Goal: Task Accomplishment & Management: Manage account settings

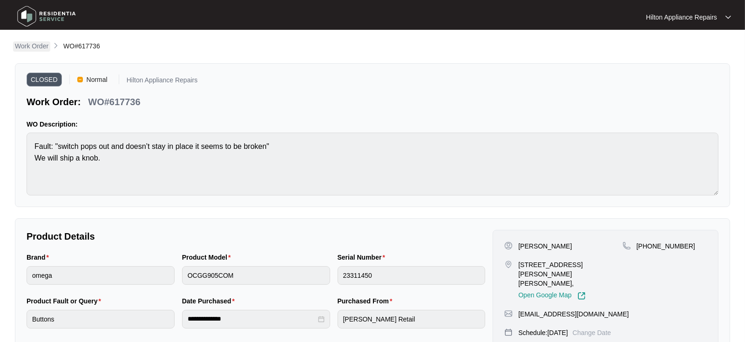
drag, startPoint x: 17, startPoint y: 46, endPoint x: 27, endPoint y: 45, distance: 9.8
click at [17, 46] on p "Work Order" at bounding box center [32, 45] width 34 height 9
click at [30, 47] on p "Work Order" at bounding box center [32, 45] width 34 height 9
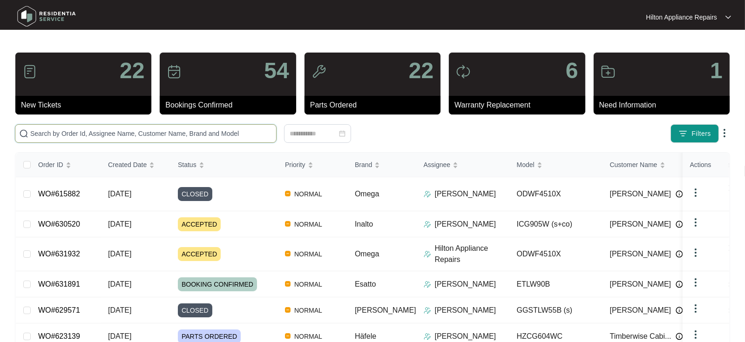
click at [47, 129] on input "text" at bounding box center [151, 133] width 242 height 10
paste input "WO#623909"
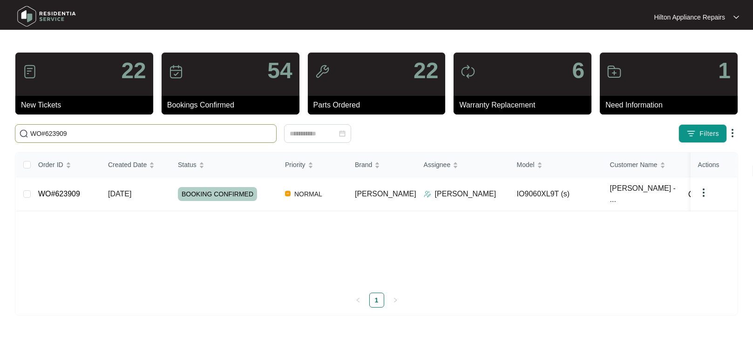
type input "WO#623909"
click at [128, 192] on div "Order ID Created Date Status Priority Brand Assignee Model Customer Name Purcha…" at bounding box center [376, 230] width 721 height 155
click at [50, 193] on link "WO#623909" at bounding box center [59, 194] width 42 height 8
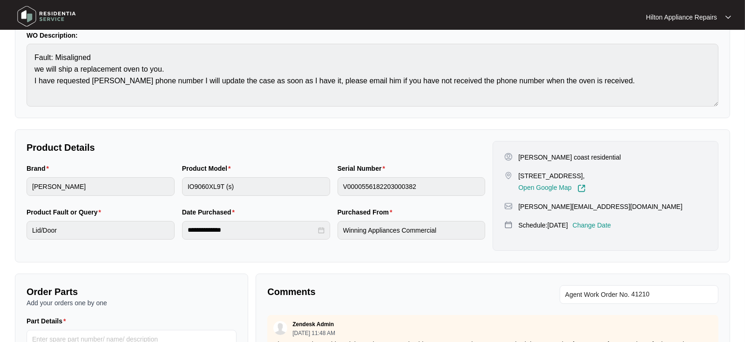
scroll to position [103, 0]
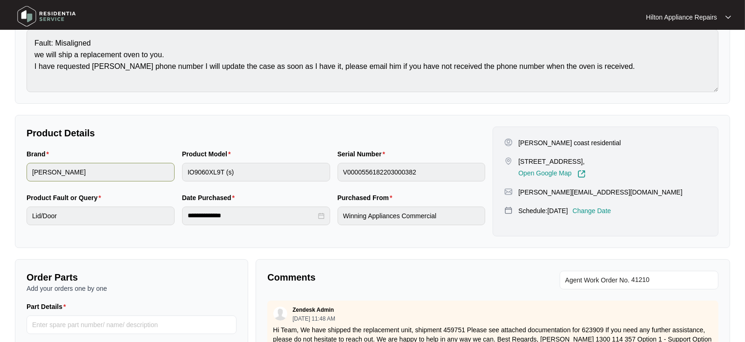
click at [168, 176] on div "Brand [PERSON_NAME] Product Model IO9060XL9T (s) Serial Number V000055618220300…" at bounding box center [256, 171] width 466 height 44
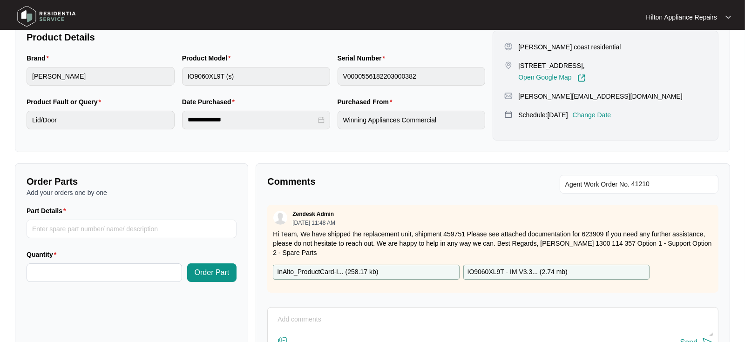
scroll to position [275, 0]
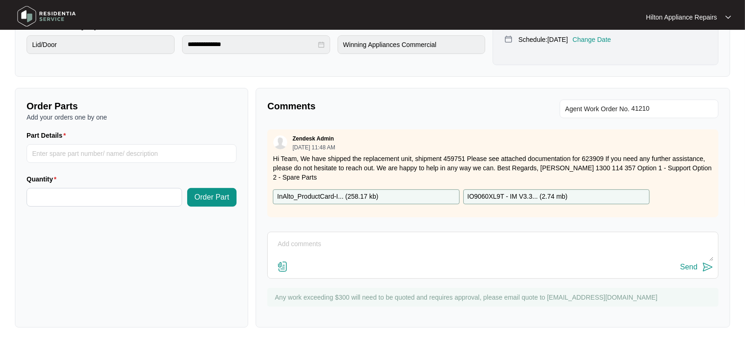
drag, startPoint x: 292, startPoint y: 241, endPoint x: 310, endPoint y: 241, distance: 17.2
click at [292, 241] on textarea at bounding box center [492, 249] width 441 height 24
click at [293, 243] on textarea at bounding box center [492, 249] width 441 height 24
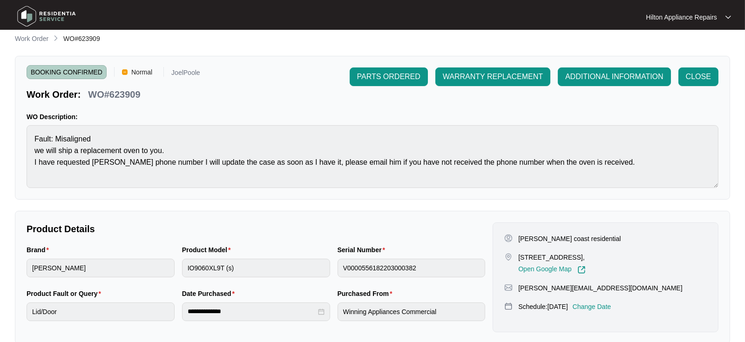
scroll to position [0, 0]
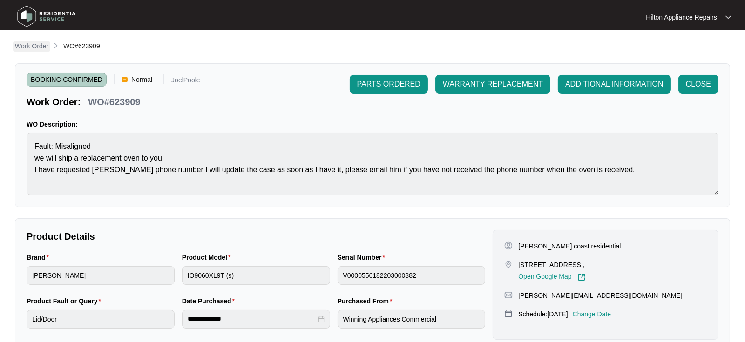
click at [38, 45] on p "Work Order" at bounding box center [32, 45] width 34 height 9
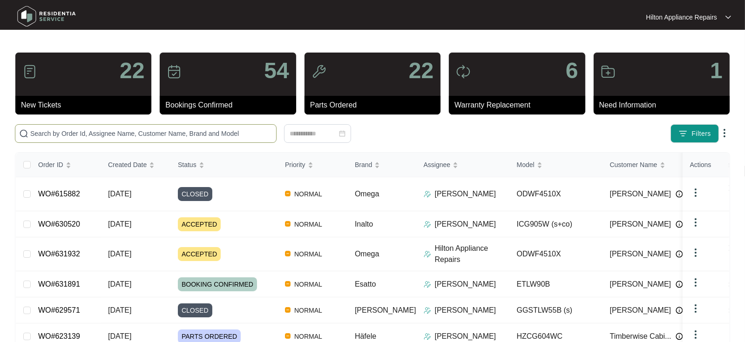
click at [57, 137] on input "text" at bounding box center [151, 133] width 242 height 10
paste input "WO#619831"
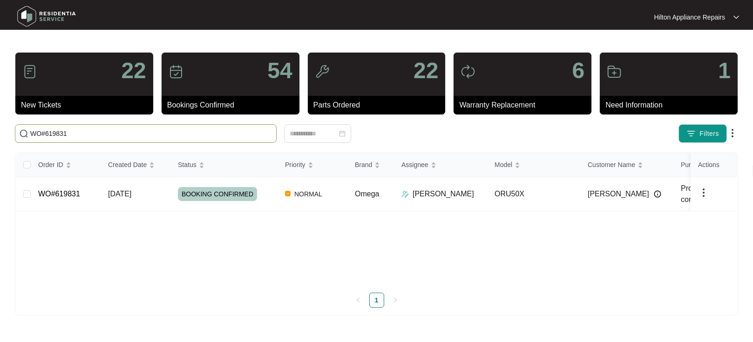
type input "WO#619831"
click at [121, 195] on span "[DATE]" at bounding box center [119, 194] width 23 height 8
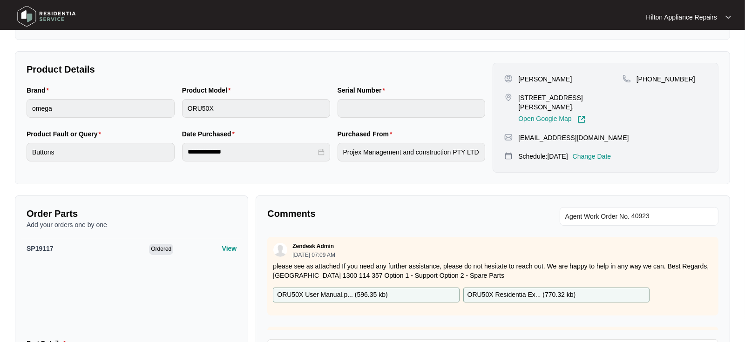
scroll to position [207, 0]
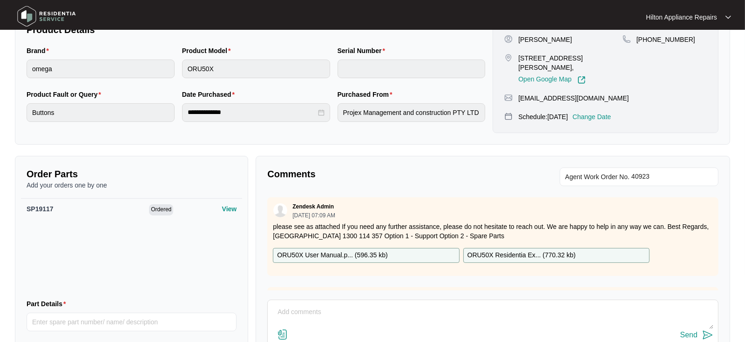
click at [605, 113] on p "Change Date" at bounding box center [592, 116] width 39 height 9
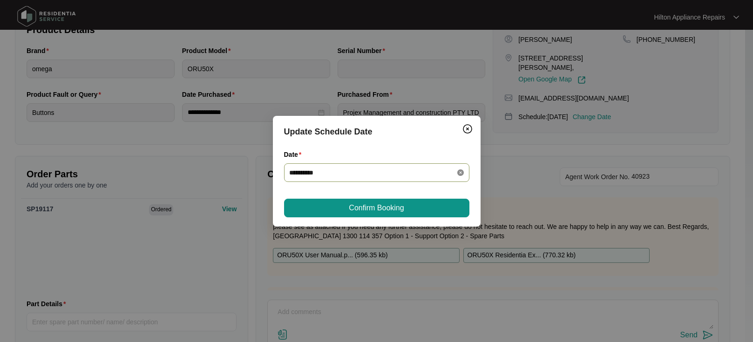
click at [463, 169] on icon "close-circle" at bounding box center [460, 172] width 7 height 7
click at [460, 171] on div at bounding box center [377, 173] width 174 height 10
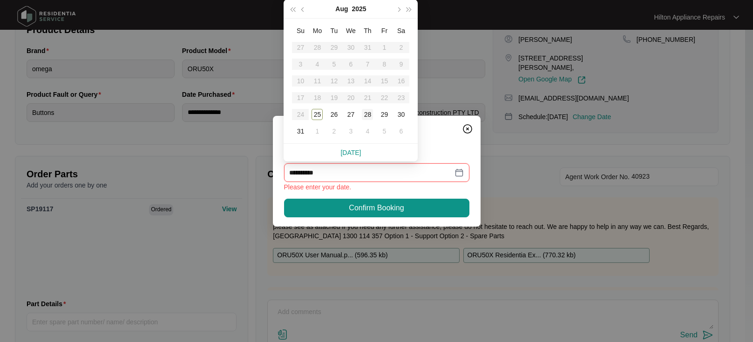
type input "**********"
click at [317, 130] on div "1" at bounding box center [316, 131] width 11 height 11
type input "**********"
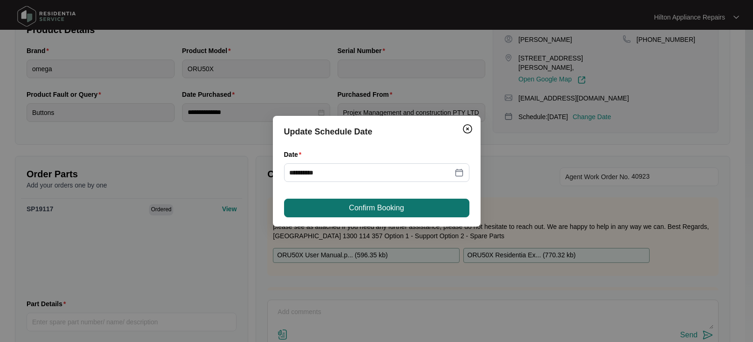
click at [359, 205] on span "Confirm Booking" at bounding box center [376, 208] width 55 height 11
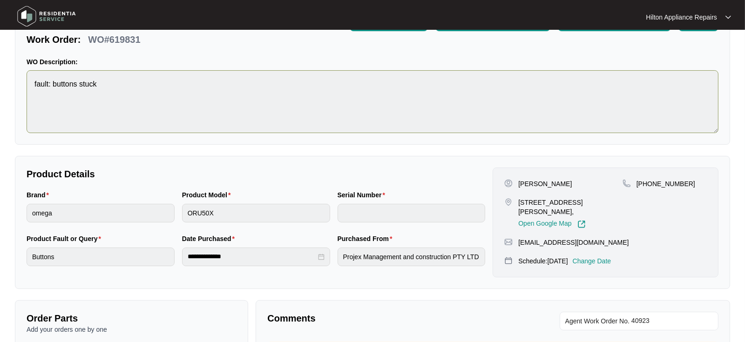
scroll to position [0, 0]
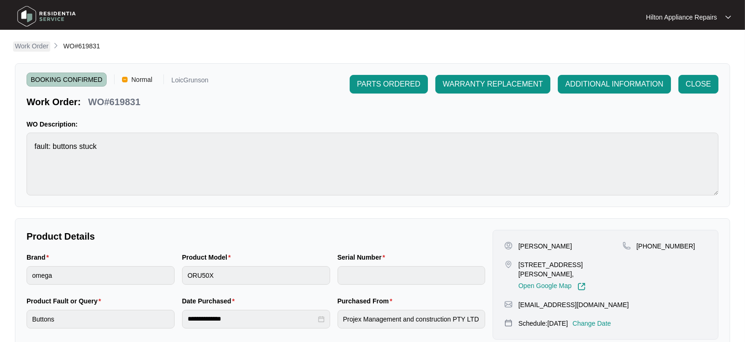
click at [33, 46] on p "Work Order" at bounding box center [32, 45] width 34 height 9
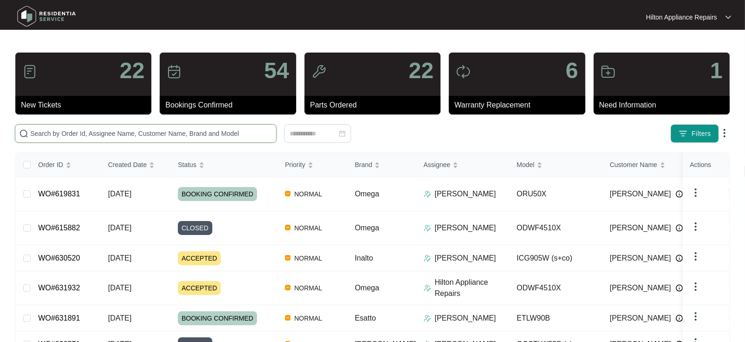
click at [40, 133] on input "text" at bounding box center [151, 133] width 242 height 10
paste input "WO#626051"
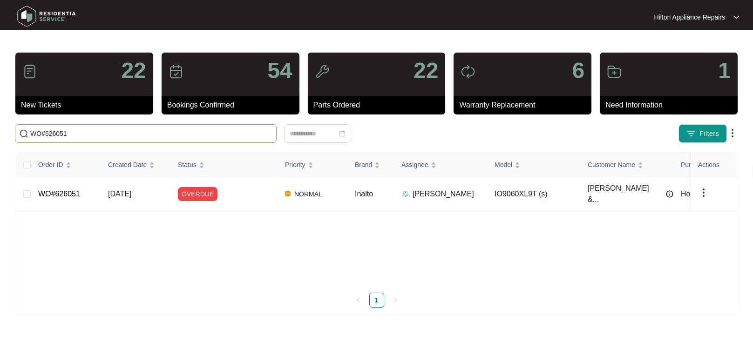
type input "WO#626051"
click at [126, 190] on span "[DATE]" at bounding box center [119, 194] width 23 height 8
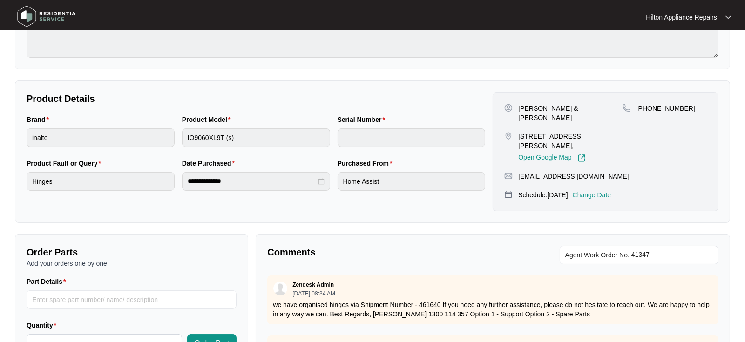
scroll to position [155, 0]
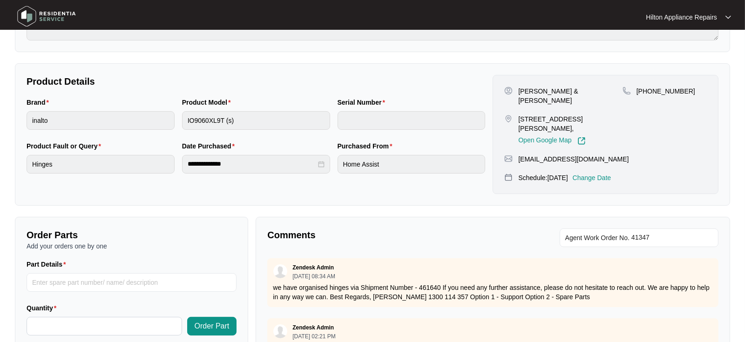
click at [611, 173] on p "Change Date" at bounding box center [592, 177] width 39 height 9
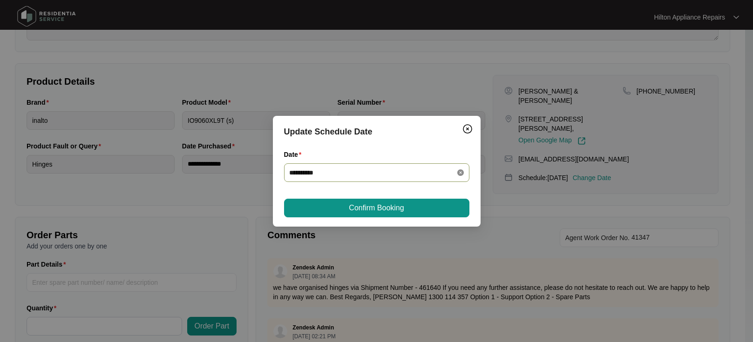
click at [457, 172] on icon "close-circle" at bounding box center [460, 172] width 7 height 7
click at [458, 172] on div at bounding box center [377, 173] width 174 height 10
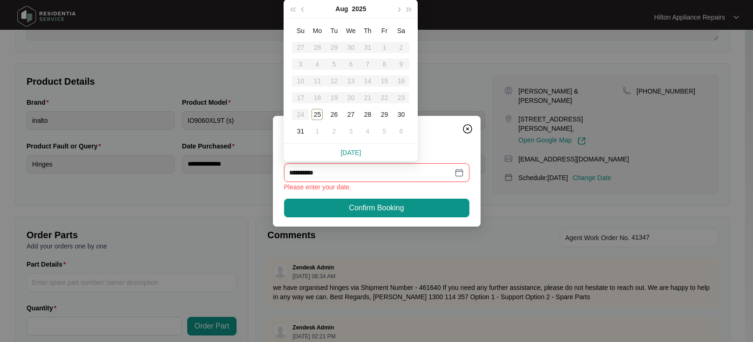
type input "**********"
click at [334, 115] on div "26" at bounding box center [333, 114] width 11 height 11
type input "**********"
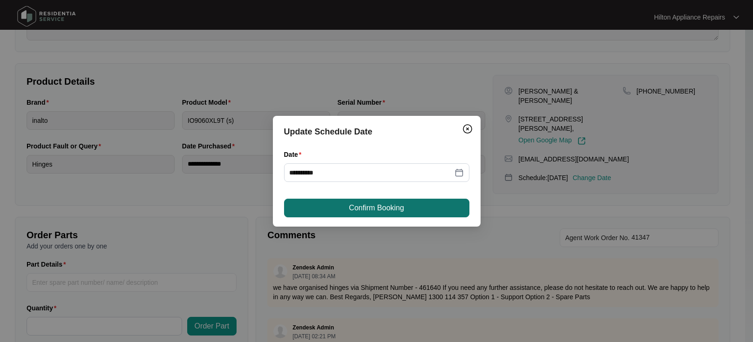
click at [349, 207] on span "Confirm Booking" at bounding box center [376, 208] width 55 height 11
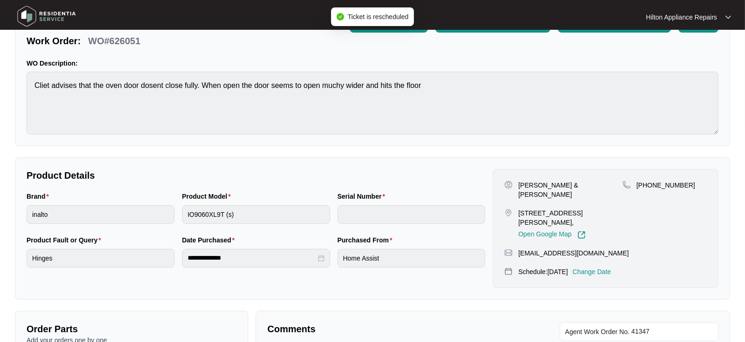
scroll to position [0, 0]
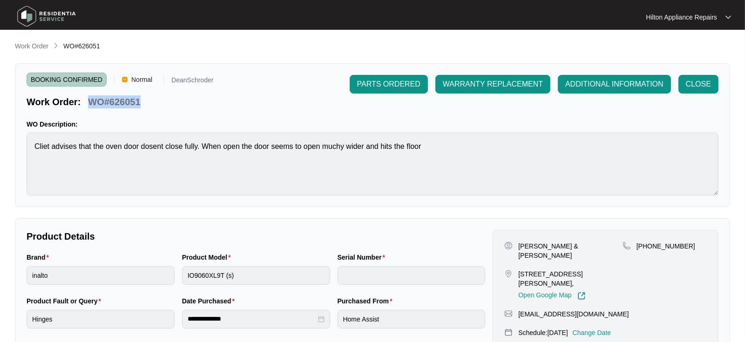
drag, startPoint x: 149, startPoint y: 102, endPoint x: 91, endPoint y: 100, distance: 57.8
click at [91, 100] on div "Work Order: WO#626051" at bounding box center [120, 100] width 187 height 16
copy p "WO#626051"
click at [29, 43] on p "Work Order" at bounding box center [32, 45] width 34 height 9
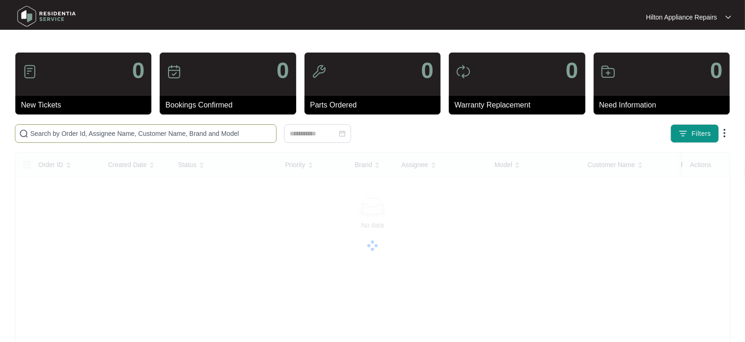
click at [41, 131] on input "text" at bounding box center [151, 133] width 242 height 10
paste input "WO#626051"
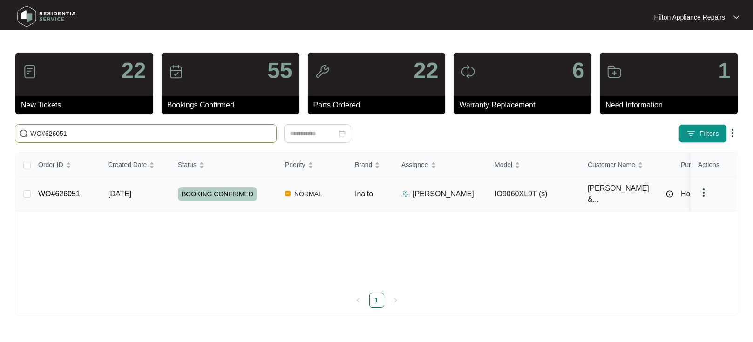
type input "WO#626051"
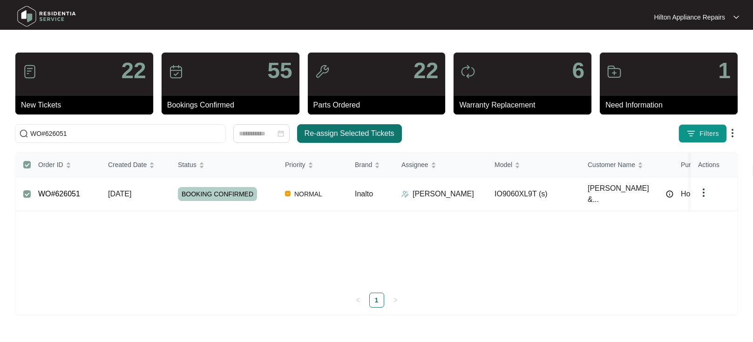
click at [339, 134] on span "Re-assign Selected Tickets" at bounding box center [349, 133] width 90 height 11
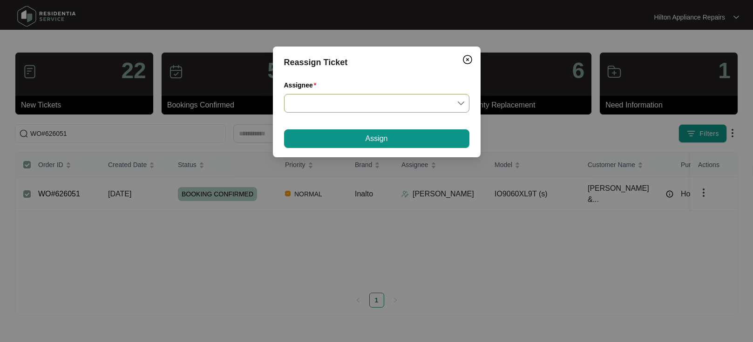
drag, startPoint x: 462, startPoint y: 103, endPoint x: 433, endPoint y: 109, distance: 29.1
click at [463, 103] on input "Assignee" at bounding box center [377, 104] width 174 height 18
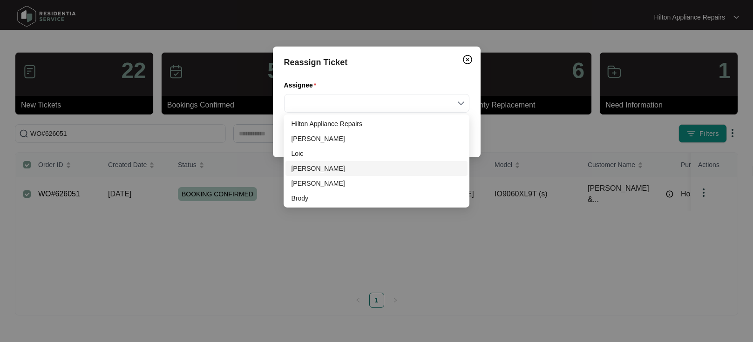
click at [299, 170] on div "[PERSON_NAME]" at bounding box center [376, 168] width 170 height 10
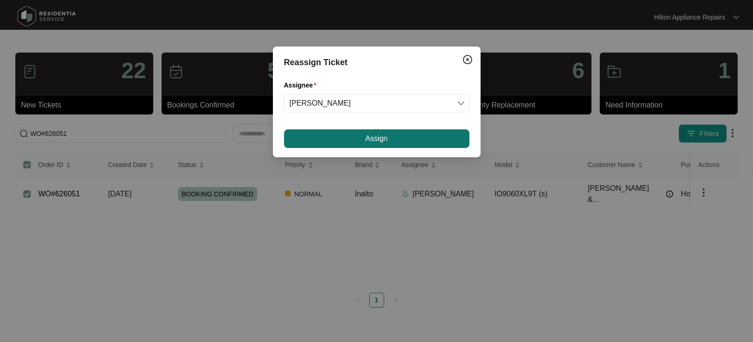
click at [356, 136] on button "Assign" at bounding box center [376, 138] width 185 height 19
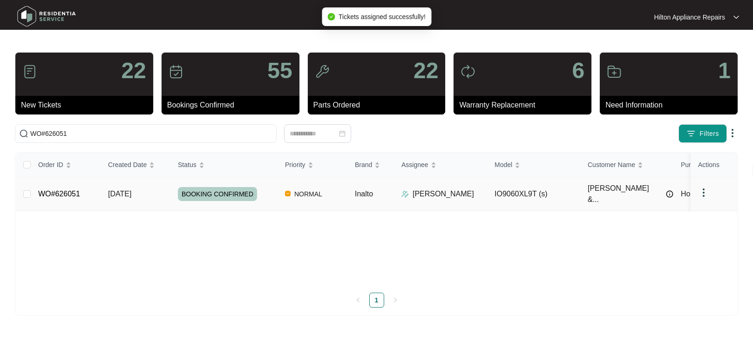
click at [121, 190] on span "[DATE]" at bounding box center [119, 194] width 23 height 8
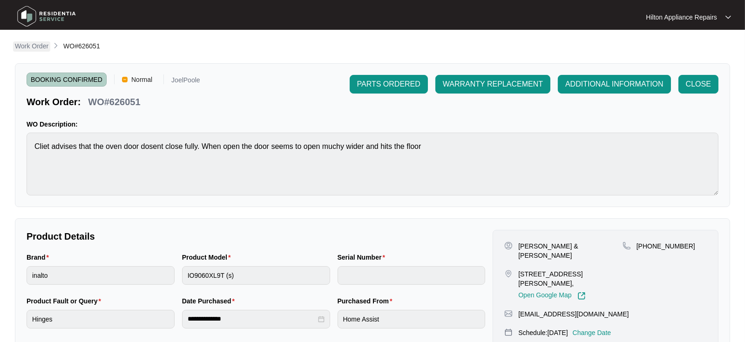
click at [37, 50] on p "Work Order" at bounding box center [32, 45] width 34 height 9
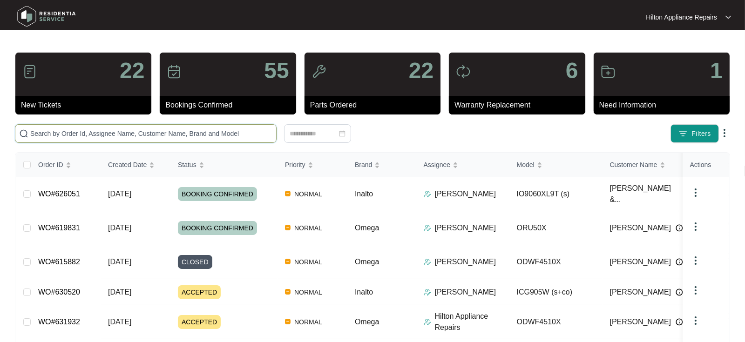
click at [51, 134] on input "text" at bounding box center [151, 133] width 242 height 10
paste input "WO#625673"
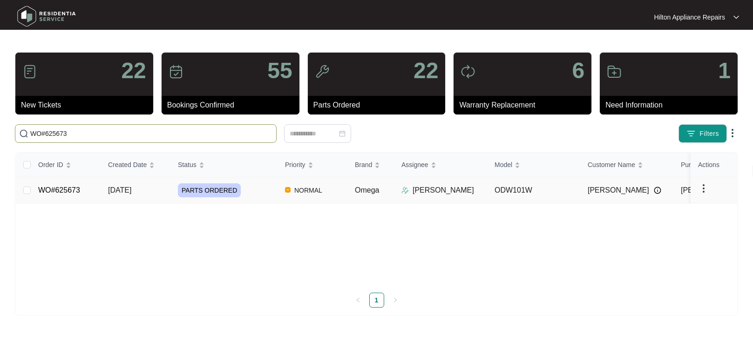
type input "WO#625673"
click at [128, 192] on span "[DATE]" at bounding box center [119, 190] width 23 height 8
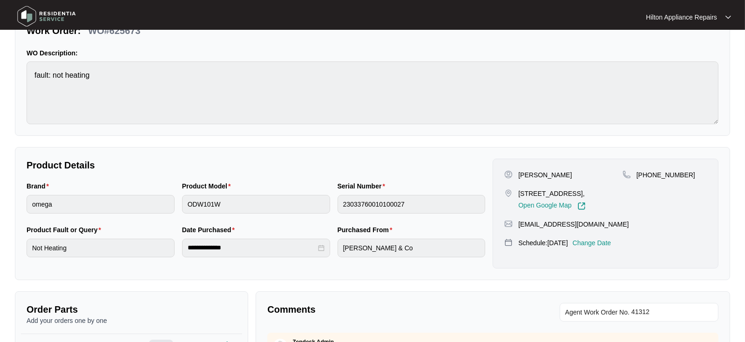
scroll to position [155, 0]
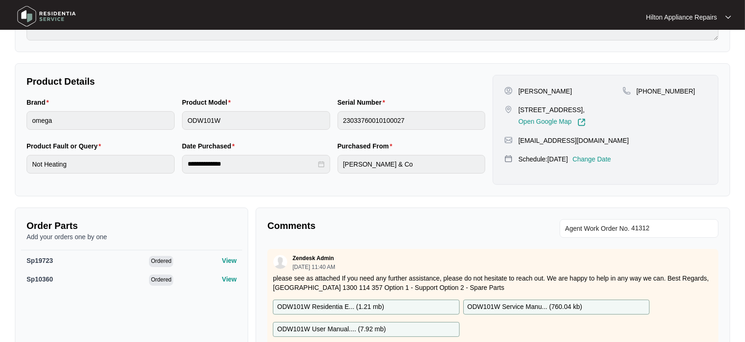
click at [603, 164] on p "Change Date" at bounding box center [592, 159] width 39 height 9
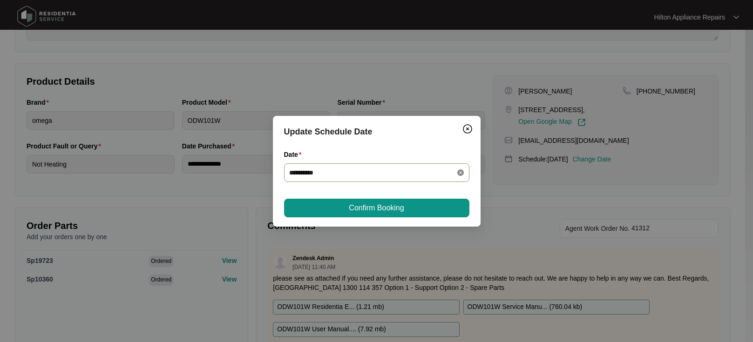
click at [458, 172] on icon "close-circle" at bounding box center [460, 172] width 7 height 7
click at [461, 170] on div at bounding box center [377, 173] width 174 height 10
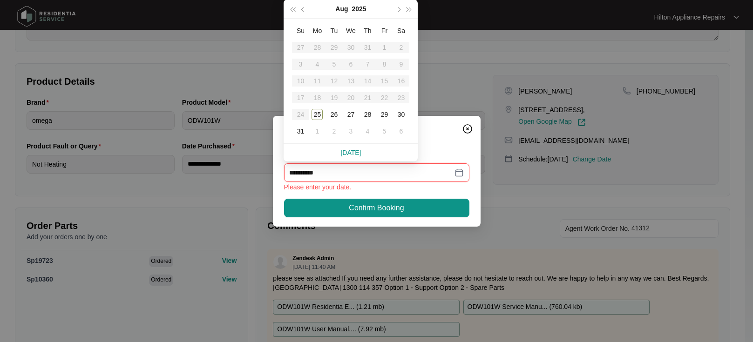
type input "**********"
click at [318, 129] on div "1" at bounding box center [316, 131] width 11 height 11
type input "**********"
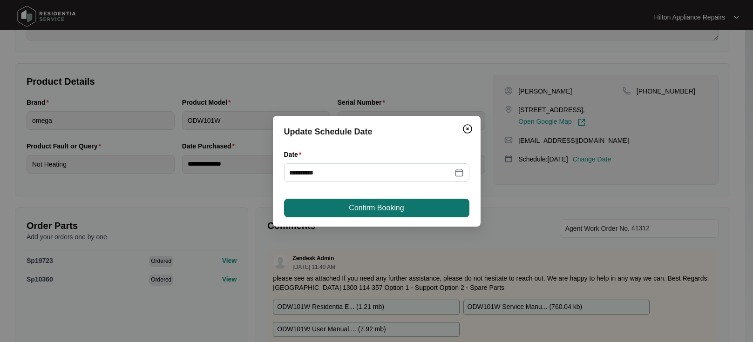
click at [359, 208] on span "Confirm Booking" at bounding box center [376, 208] width 55 height 11
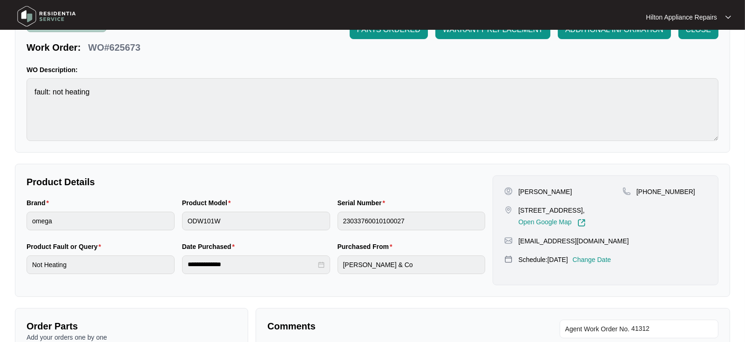
scroll to position [0, 0]
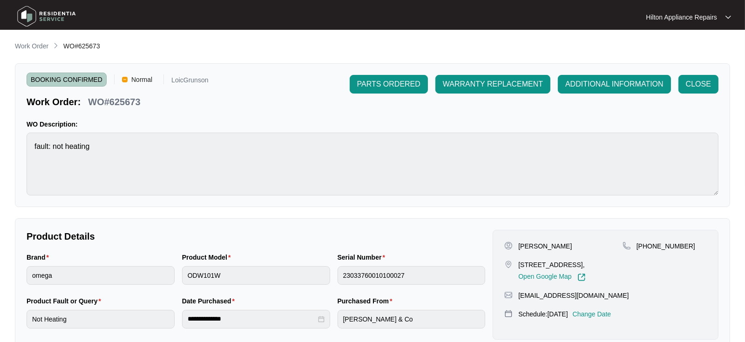
click at [32, 40] on main "**********" at bounding box center [372, 310] width 745 height 620
click at [27, 47] on p "Work Order" at bounding box center [32, 45] width 34 height 9
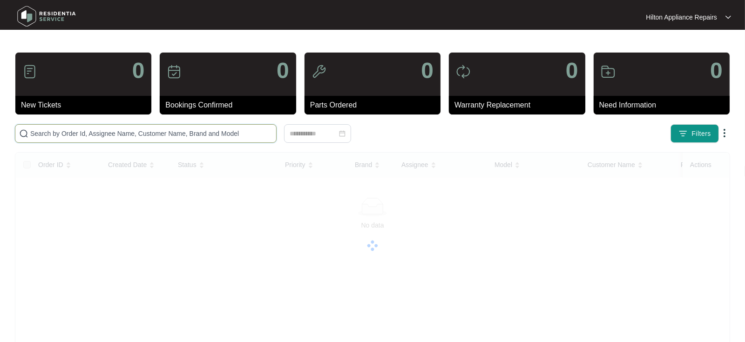
click at [43, 132] on input "text" at bounding box center [151, 133] width 242 height 10
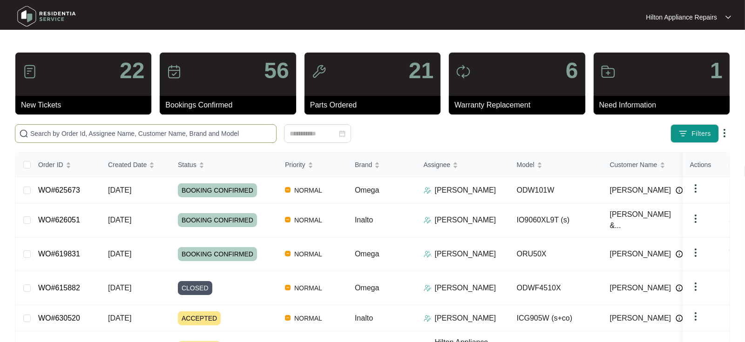
paste input "WO#626051"
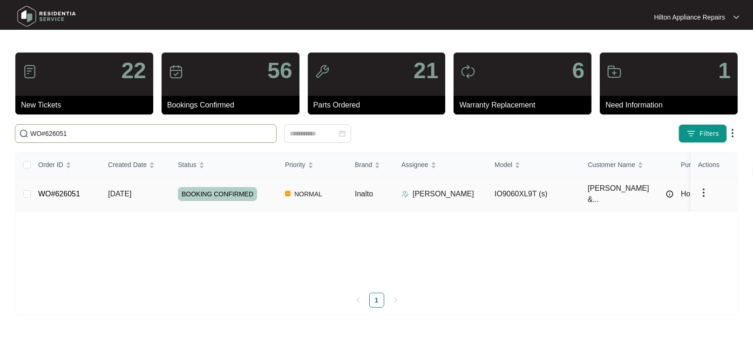
type input "WO#626051"
click at [128, 190] on span "[DATE]" at bounding box center [119, 194] width 23 height 8
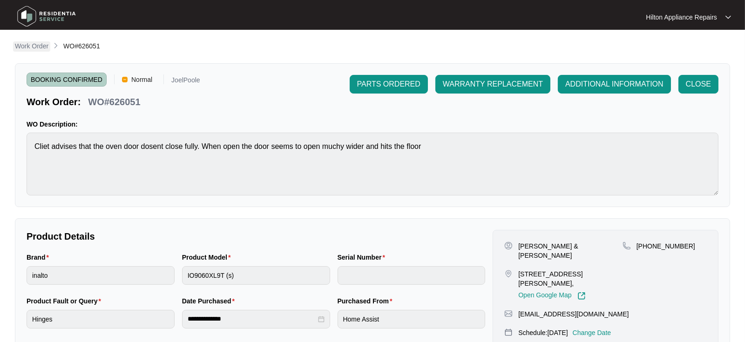
click at [27, 45] on p "Work Order" at bounding box center [32, 45] width 34 height 9
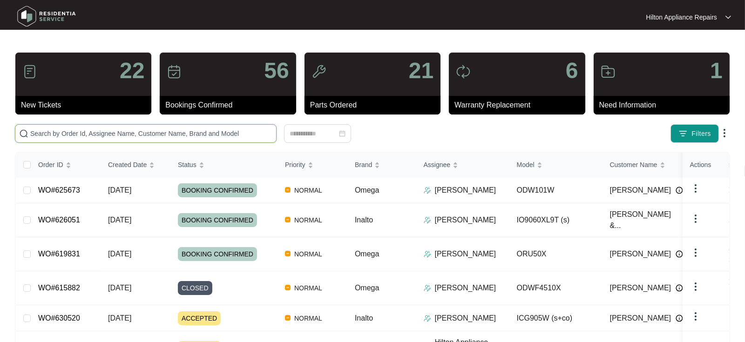
click at [45, 134] on input "text" at bounding box center [151, 133] width 242 height 10
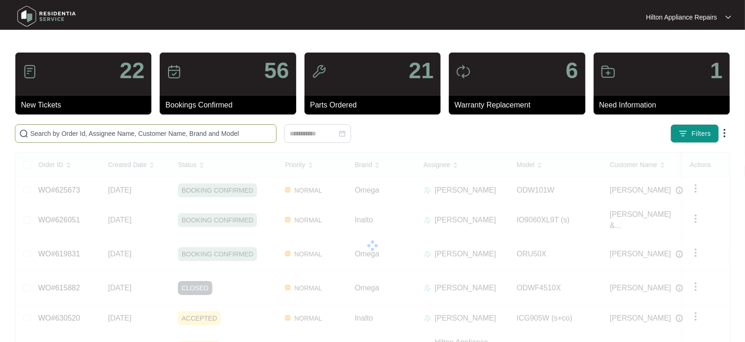
paste input "WO#629978"
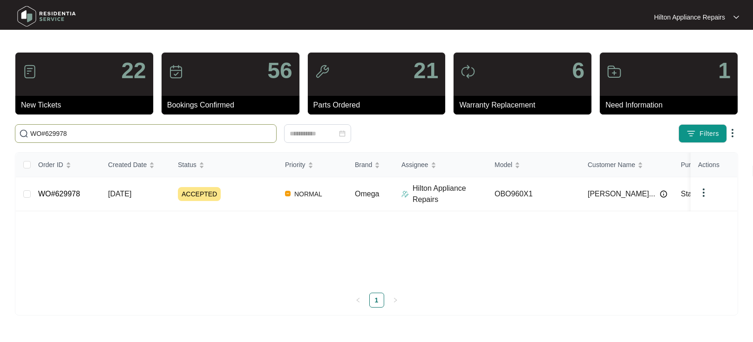
type input "WO#629978"
click at [129, 194] on span "[DATE]" at bounding box center [119, 194] width 23 height 8
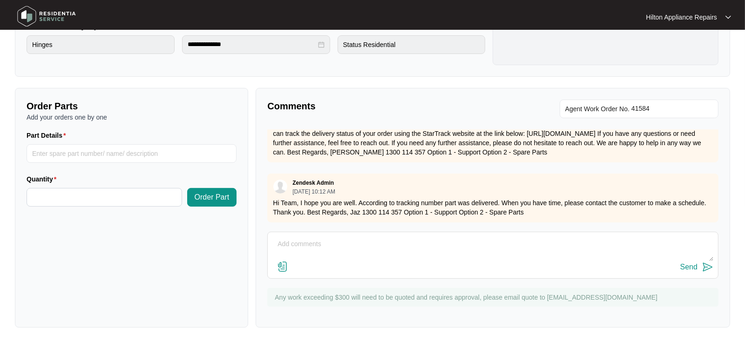
scroll to position [163, 0]
click at [285, 250] on textarea at bounding box center [492, 249] width 441 height 24
paste textarea "WO#629978"
click at [339, 246] on textarea "Part arrived." at bounding box center [492, 249] width 441 height 24
paste textarea "Called Allyssa LMTC & texted"
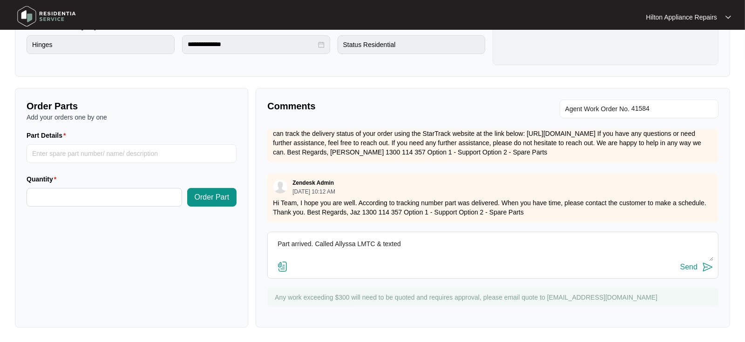
type textarea "Part arrived. Called Allyssa LMTC & texted"
click at [681, 269] on div "Send" at bounding box center [688, 267] width 17 height 8
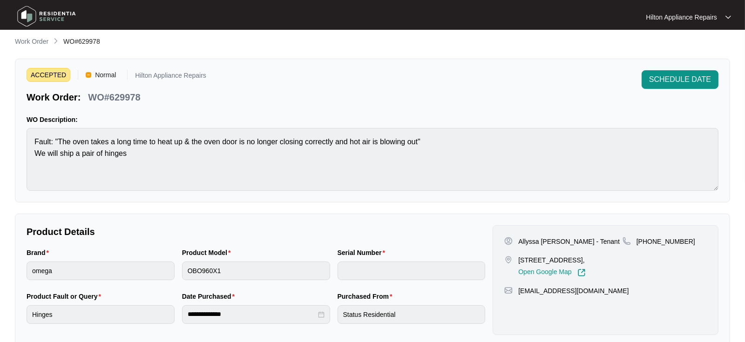
scroll to position [0, 0]
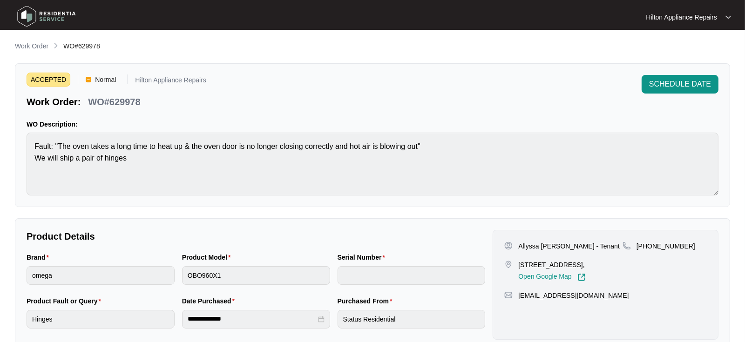
drag, startPoint x: 28, startPoint y: 45, endPoint x: 34, endPoint y: 50, distance: 7.6
click at [28, 45] on p "Work Order" at bounding box center [32, 45] width 34 height 9
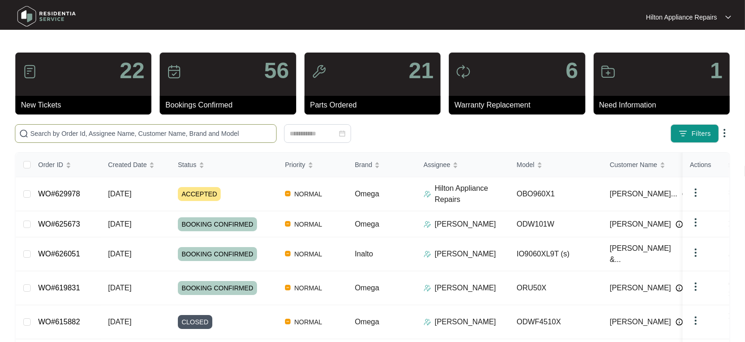
click at [46, 131] on input "text" at bounding box center [151, 133] width 242 height 10
paste input "WO#629997"
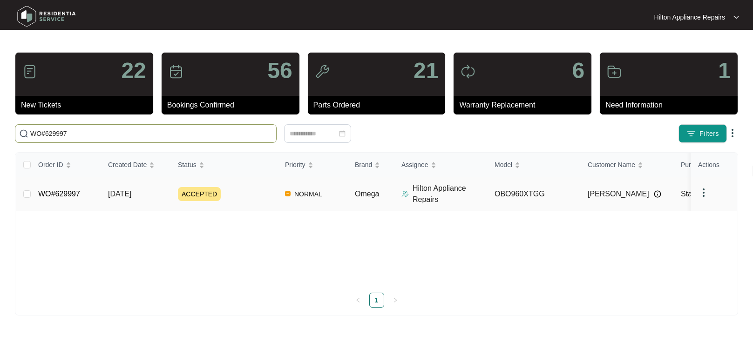
type input "WO#629997"
click at [131, 196] on span "[DATE]" at bounding box center [119, 194] width 23 height 8
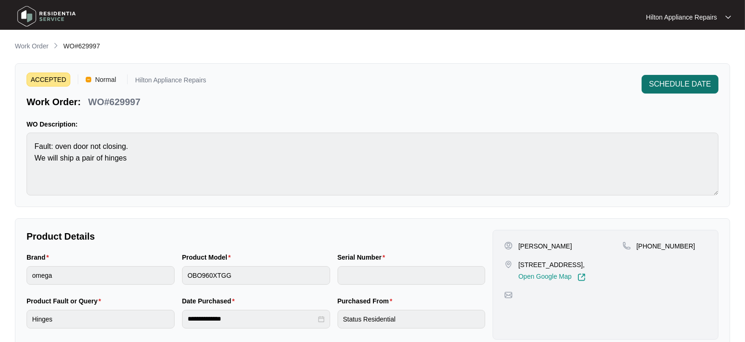
click at [667, 84] on span "SCHEDULE DATE" at bounding box center [680, 84] width 62 height 11
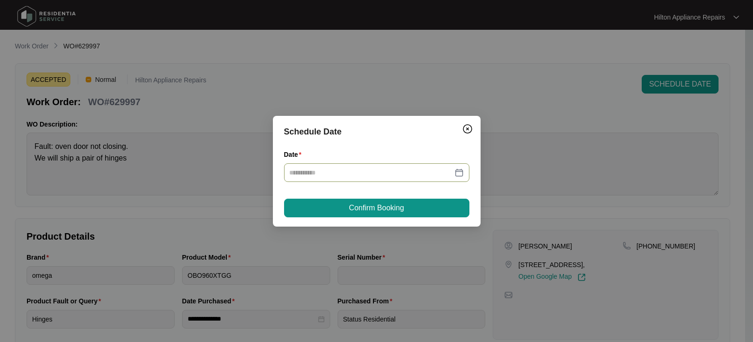
click at [460, 172] on div at bounding box center [377, 173] width 174 height 10
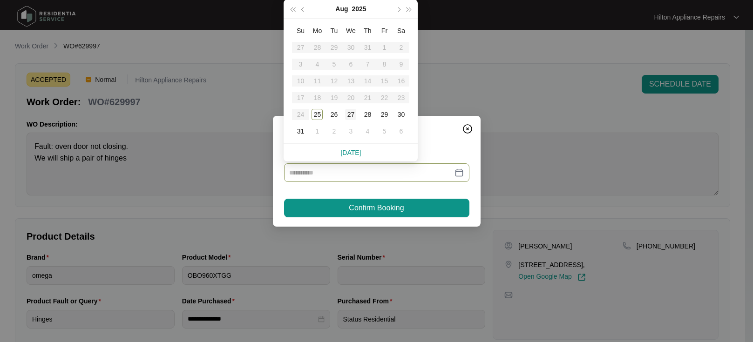
click at [352, 114] on div "27" at bounding box center [350, 114] width 11 height 11
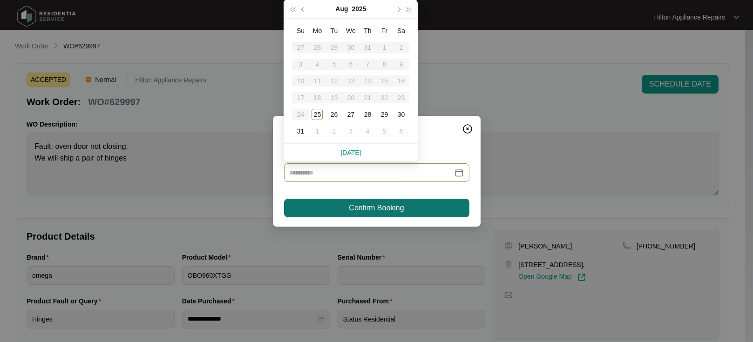
type input "**********"
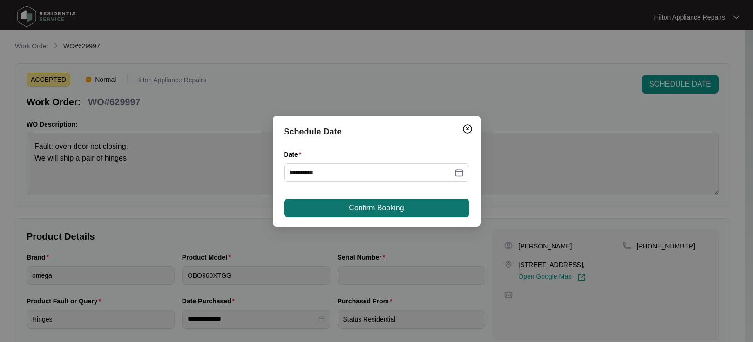
click at [365, 206] on span "Confirm Booking" at bounding box center [376, 208] width 55 height 11
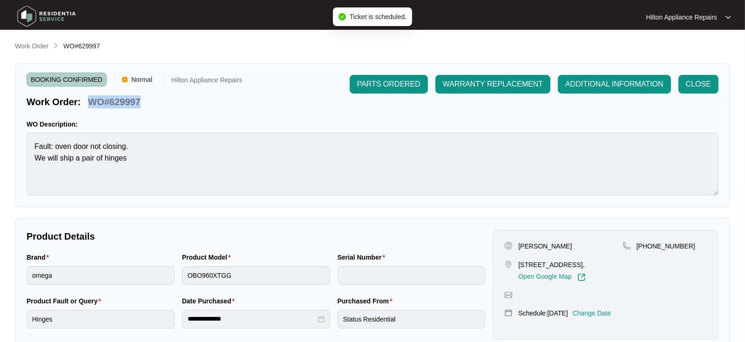
drag, startPoint x: 143, startPoint y: 102, endPoint x: 89, endPoint y: 103, distance: 54.0
click at [89, 103] on div "WO#629997" at bounding box center [114, 100] width 60 height 16
copy p "WO#629997"
drag, startPoint x: 26, startPoint y: 46, endPoint x: 31, endPoint y: 45, distance: 5.1
click at [26, 45] on p "Work Order" at bounding box center [32, 45] width 34 height 9
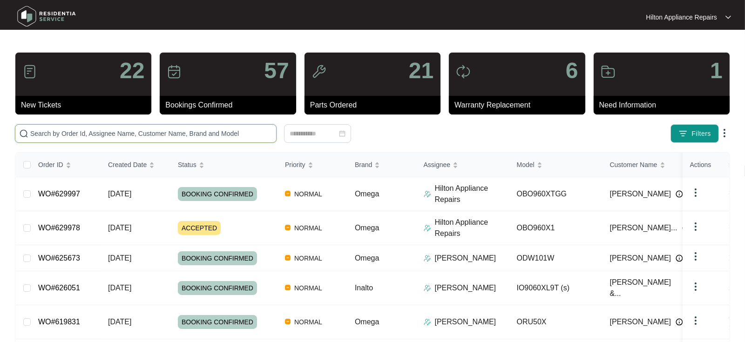
click at [49, 131] on input "text" at bounding box center [151, 133] width 242 height 10
paste input "WO#629997"
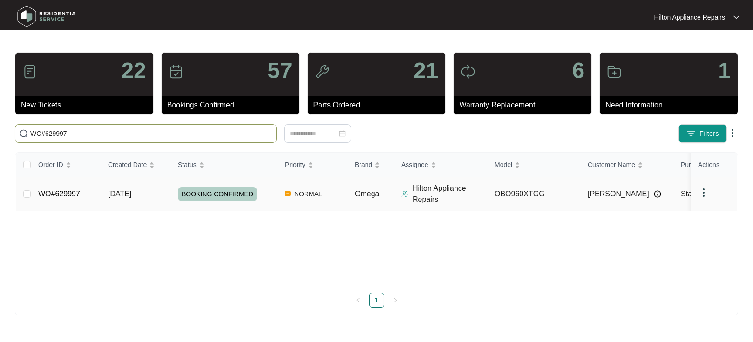
type input "WO#629997"
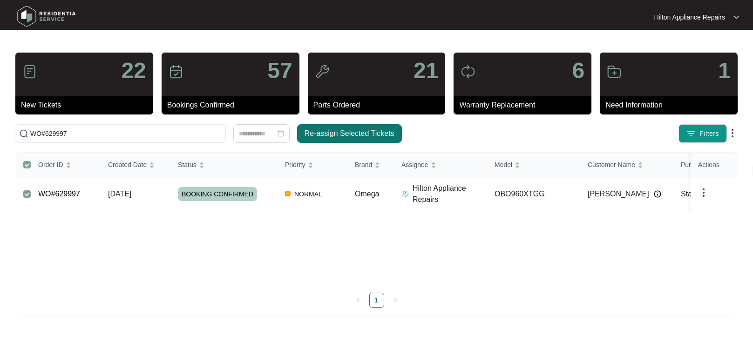
click at [329, 133] on span "Re-assign Selected Tickets" at bounding box center [349, 133] width 90 height 11
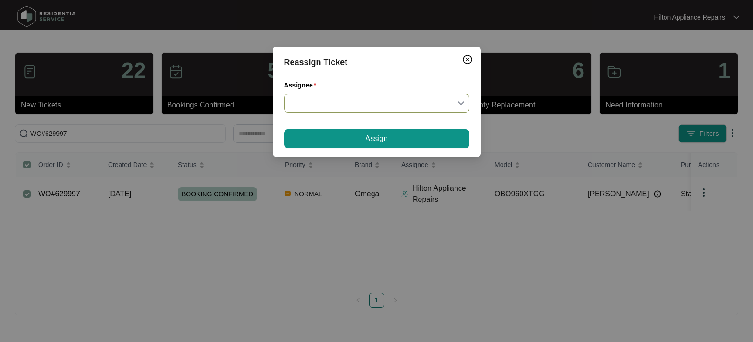
click at [458, 102] on input "Assignee" at bounding box center [377, 104] width 174 height 18
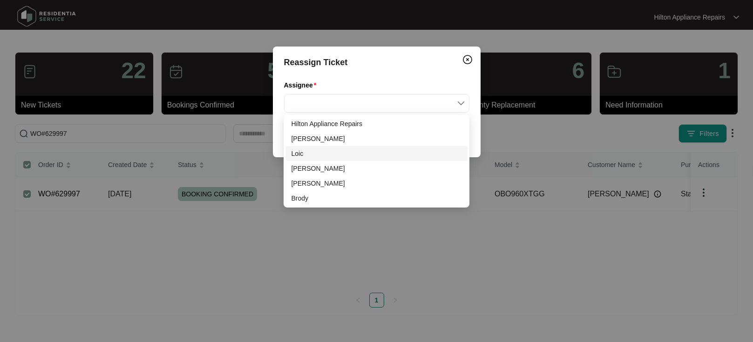
click at [307, 155] on div "Loic" at bounding box center [376, 154] width 170 height 10
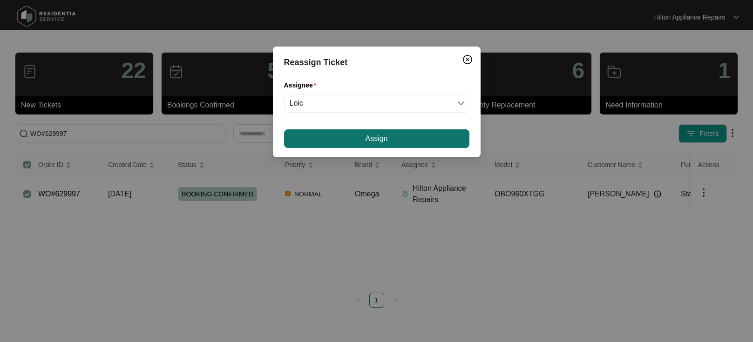
click at [377, 140] on span "Assign" at bounding box center [376, 138] width 22 height 11
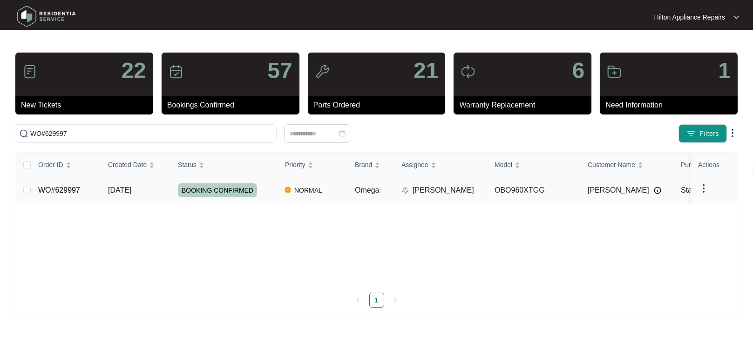
click at [127, 188] on div "Order ID Created Date Status Priority Brand Assignee Model Customer Name Purcha…" at bounding box center [376, 230] width 721 height 155
click at [129, 187] on span "[DATE]" at bounding box center [119, 190] width 23 height 8
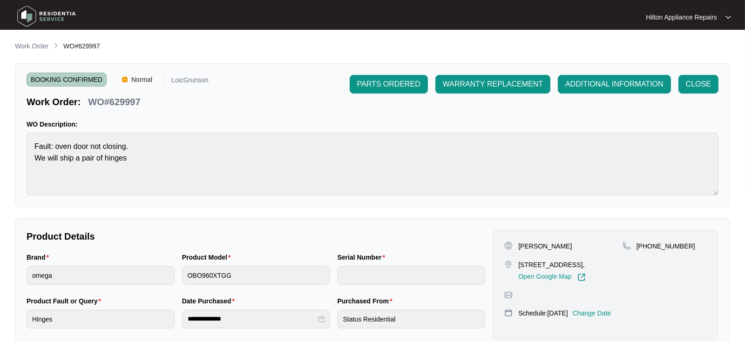
drag, startPoint x: 27, startPoint y: 43, endPoint x: 44, endPoint y: 51, distance: 18.7
click at [27, 43] on p "Work Order" at bounding box center [32, 45] width 34 height 9
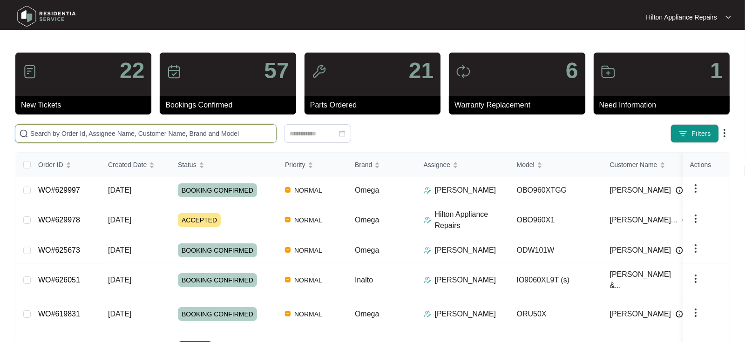
click at [54, 137] on input "text" at bounding box center [151, 133] width 242 height 10
paste input "WO#629978"
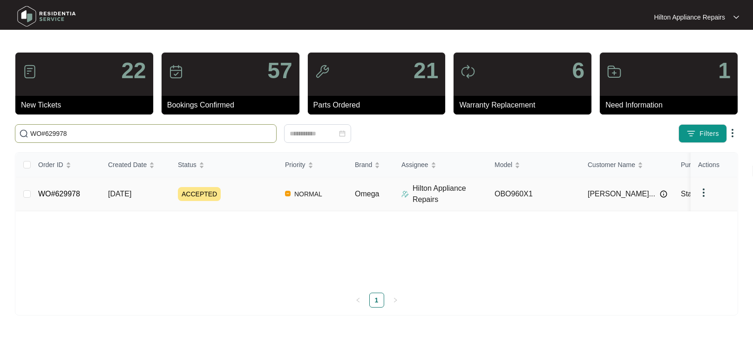
type input "WO#629978"
drag, startPoint x: 118, startPoint y: 194, endPoint x: 135, endPoint y: 196, distance: 17.3
click at [118, 194] on span "[DATE]" at bounding box center [119, 194] width 23 height 8
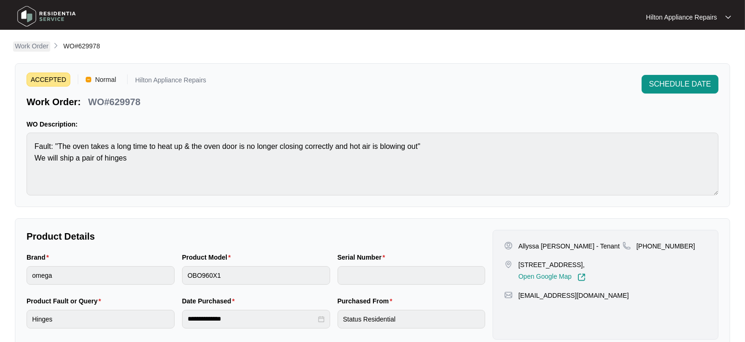
click at [30, 50] on p "Work Order" at bounding box center [32, 45] width 34 height 9
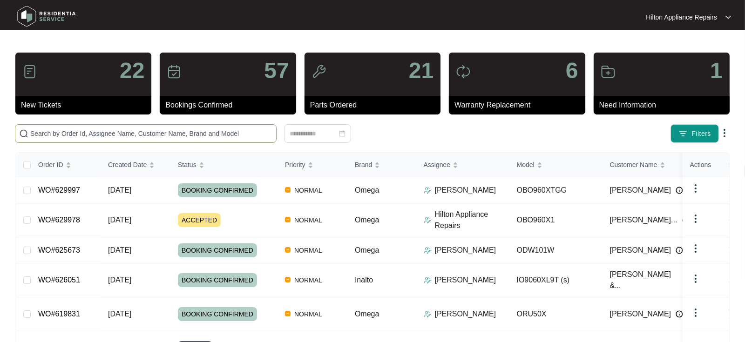
click at [81, 132] on input "text" at bounding box center [151, 133] width 242 height 10
paste input "WO#631932"
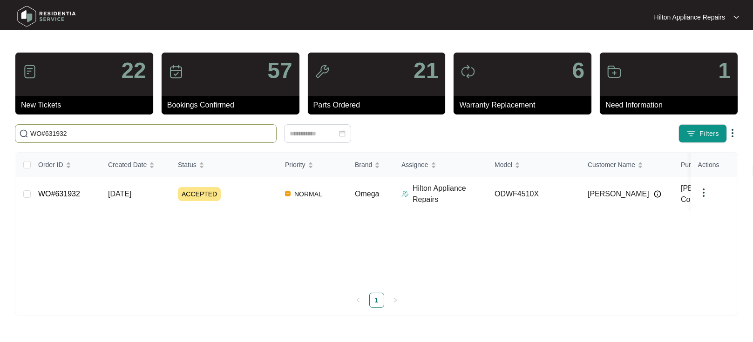
type input "WO#631932"
click at [120, 194] on span "[DATE]" at bounding box center [119, 194] width 23 height 8
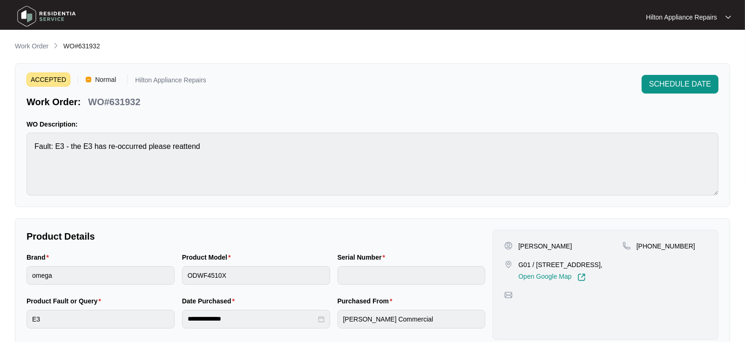
click at [27, 40] on main "**********" at bounding box center [372, 308] width 745 height 617
click at [26, 43] on p "Work Order" at bounding box center [32, 45] width 34 height 9
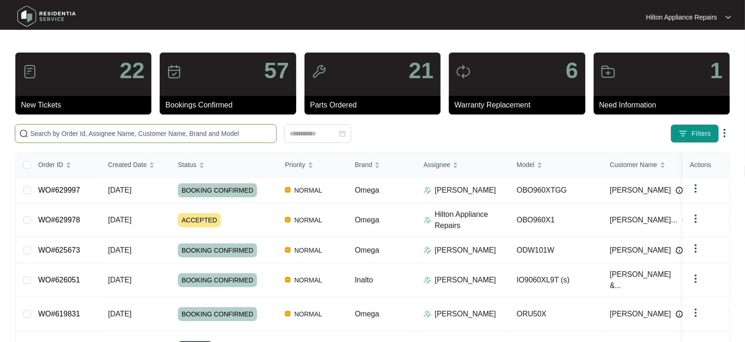
click at [45, 135] on input "text" at bounding box center [151, 133] width 242 height 10
paste input "WO#623139"
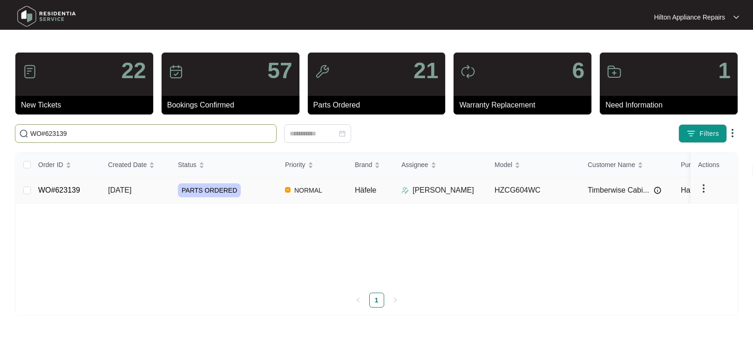
type input "WO#623139"
click at [121, 192] on span "[DATE]" at bounding box center [119, 190] width 23 height 8
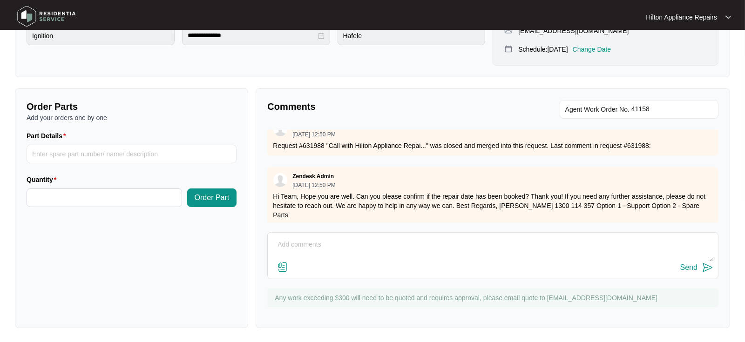
scroll to position [879, 0]
click at [300, 247] on textarea at bounding box center [492, 249] width 441 height 24
type textarea "G"
type textarea "Following up with Plumbing team, will update here once hear back"
drag, startPoint x: 485, startPoint y: 247, endPoint x: 211, endPoint y: 239, distance: 273.9
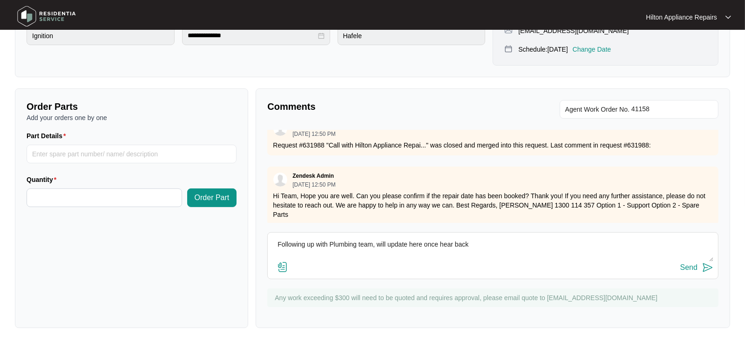
click at [211, 239] on div "Order Parts Add your orders one by one Part Details Quantity Order Part Comment…" at bounding box center [372, 208] width 723 height 240
click at [683, 267] on div "Send" at bounding box center [688, 268] width 17 height 8
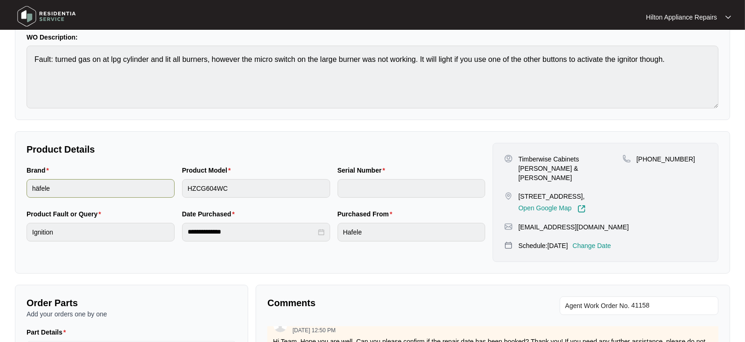
scroll to position [0, 0]
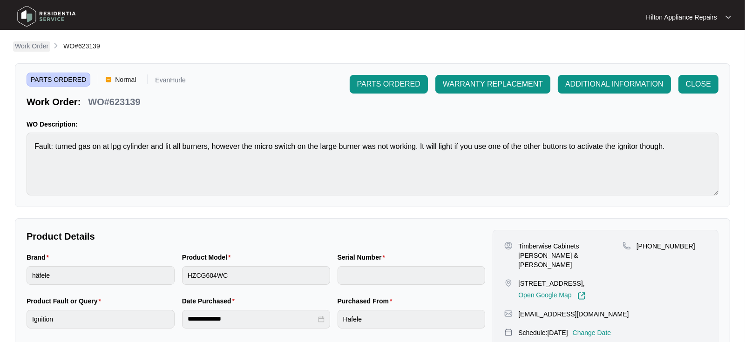
click at [20, 47] on p "Work Order" at bounding box center [32, 45] width 34 height 9
click at [26, 47] on p "Work Order" at bounding box center [32, 45] width 34 height 9
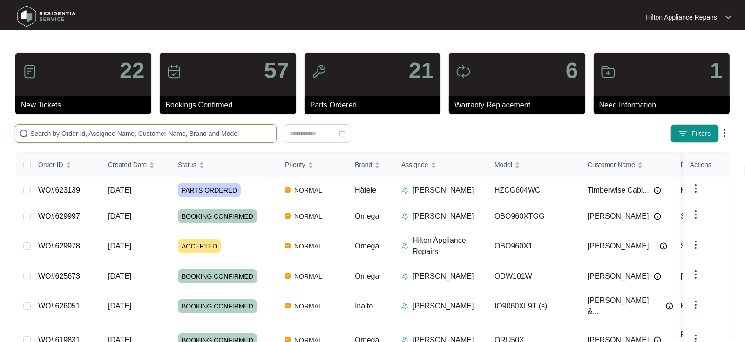
click at [45, 135] on input "text" at bounding box center [151, 133] width 242 height 10
paste input "WO#631706"
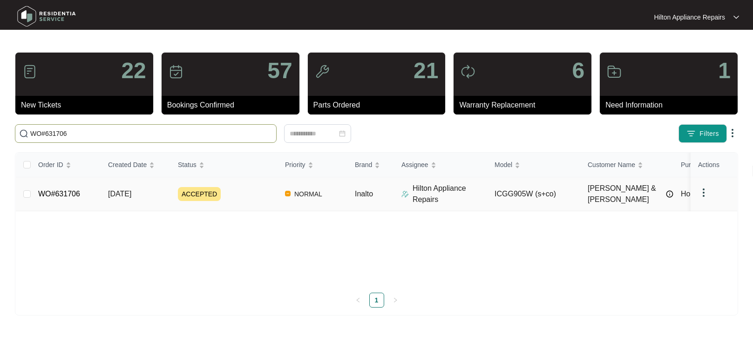
type input "WO#631706"
click at [119, 194] on span "[DATE]" at bounding box center [119, 194] width 23 height 8
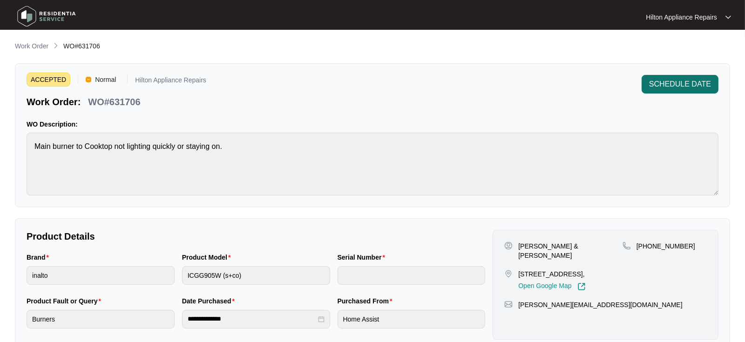
click at [656, 86] on span "SCHEDULE DATE" at bounding box center [680, 84] width 62 height 11
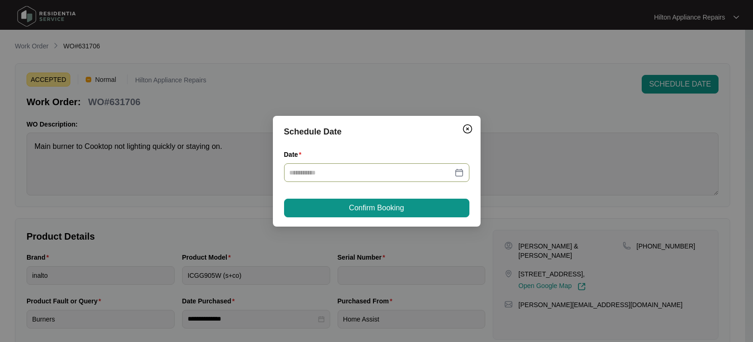
click at [458, 169] on div at bounding box center [377, 173] width 174 height 10
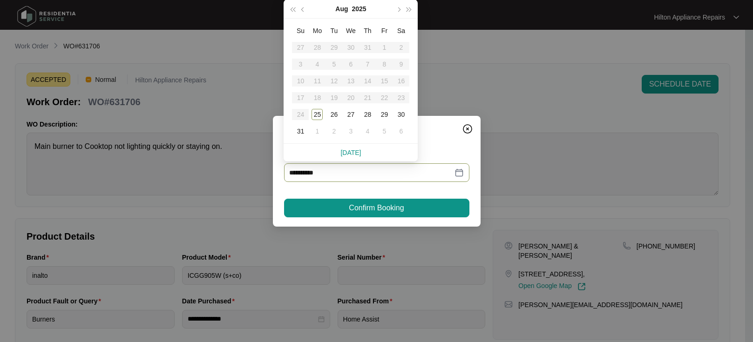
type input "**********"
click at [349, 112] on div "27" at bounding box center [350, 114] width 11 height 11
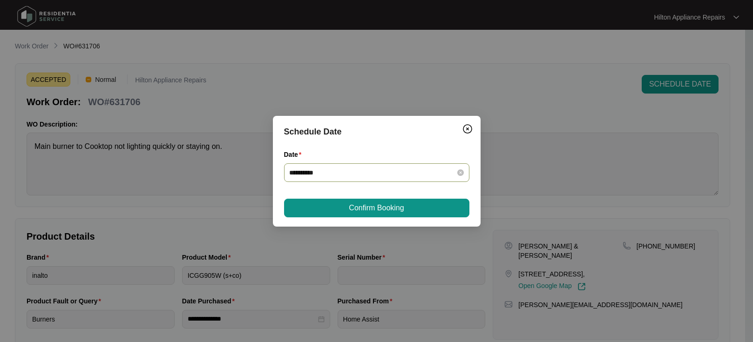
type input "**********"
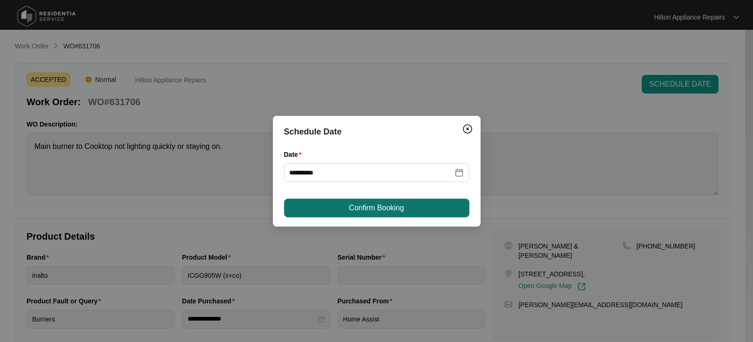
click at [369, 206] on span "Confirm Booking" at bounding box center [376, 208] width 55 height 11
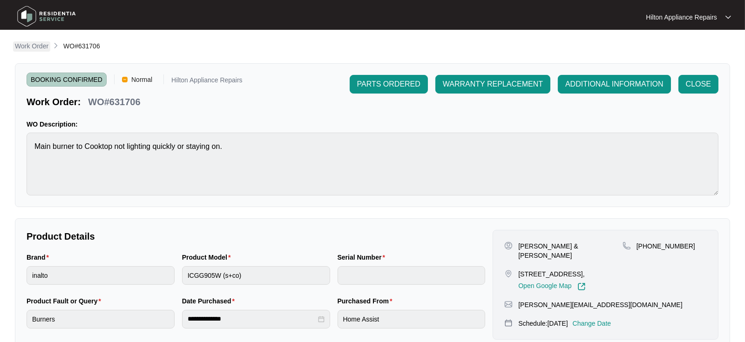
click at [25, 45] on p "Work Order" at bounding box center [32, 45] width 34 height 9
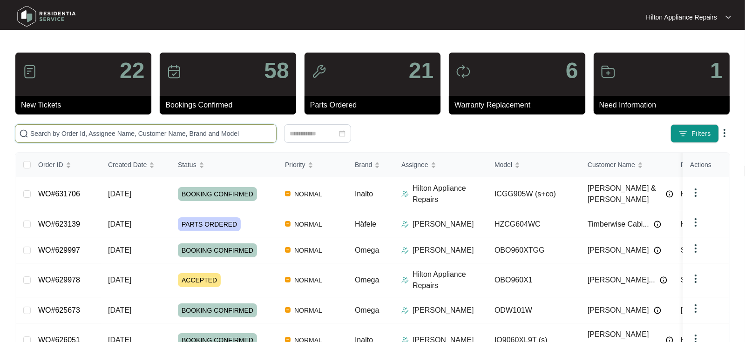
click at [36, 137] on input "text" at bounding box center [151, 133] width 242 height 10
paste input "WO#631706"
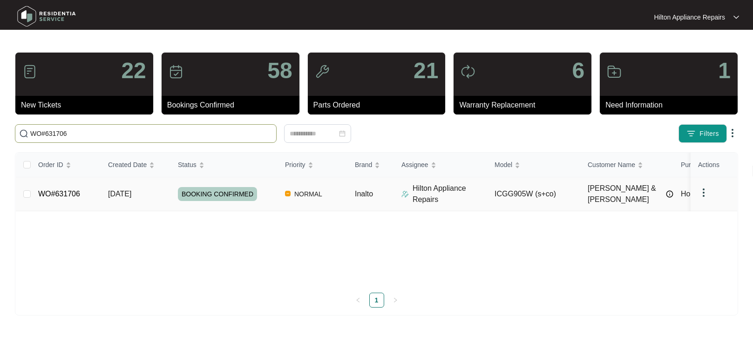
type input "WO#631706"
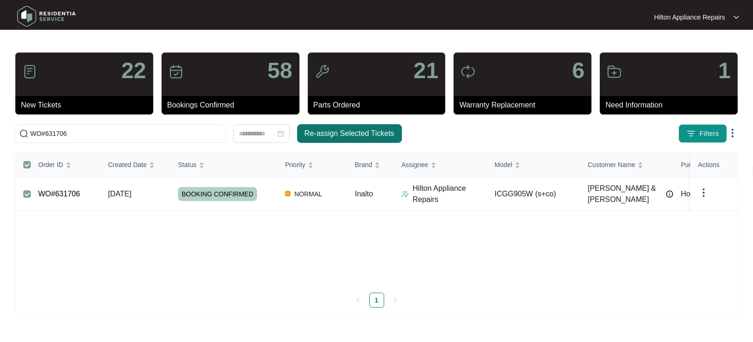
click at [331, 132] on span "Re-assign Selected Tickets" at bounding box center [349, 133] width 90 height 11
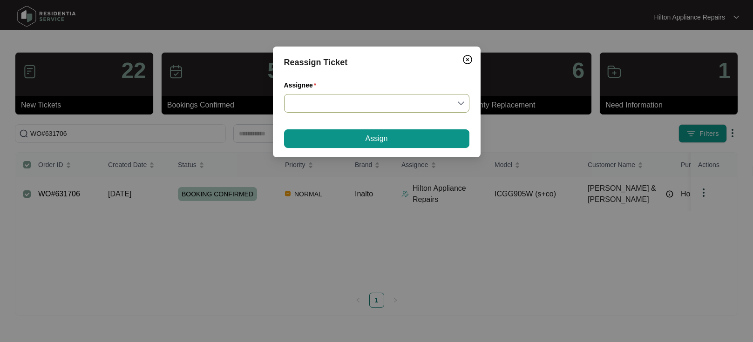
click at [460, 102] on input "Assignee" at bounding box center [377, 104] width 174 height 18
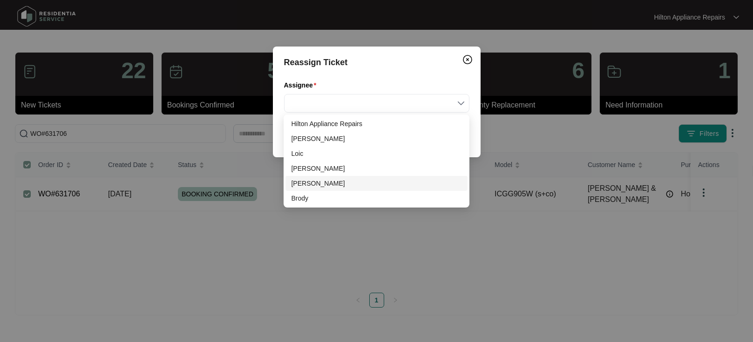
click at [304, 183] on div "[PERSON_NAME]" at bounding box center [376, 183] width 170 height 10
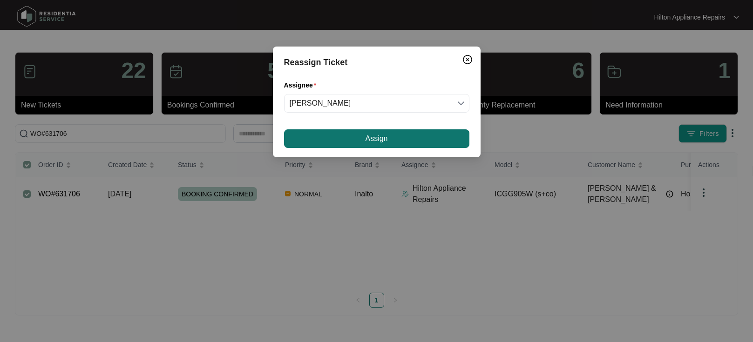
click at [335, 141] on button "Assign" at bounding box center [376, 138] width 185 height 19
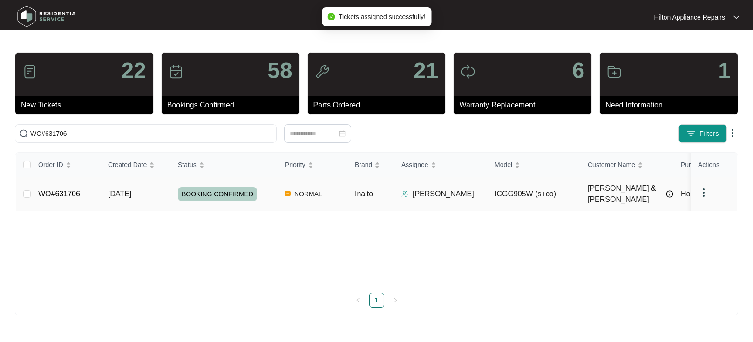
click at [125, 192] on span "[DATE]" at bounding box center [119, 194] width 23 height 8
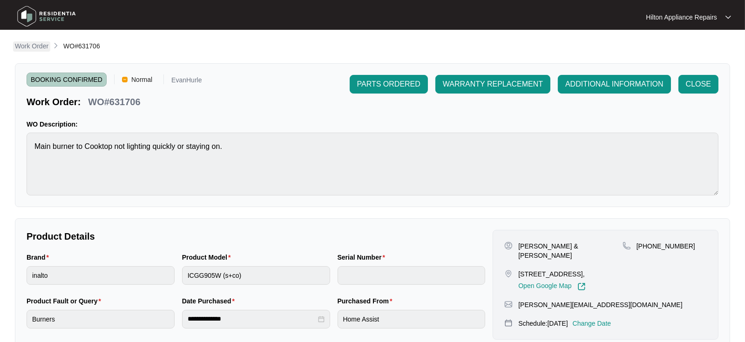
click at [30, 45] on p "Work Order" at bounding box center [32, 45] width 34 height 9
